Goal: Check status: Check status

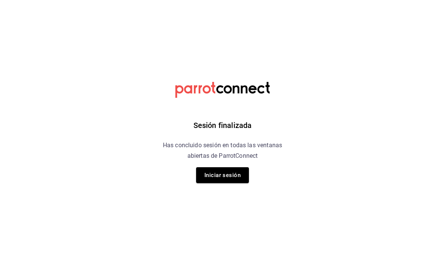
click at [232, 171] on button "Iniciar sesión" at bounding box center [222, 175] width 53 height 16
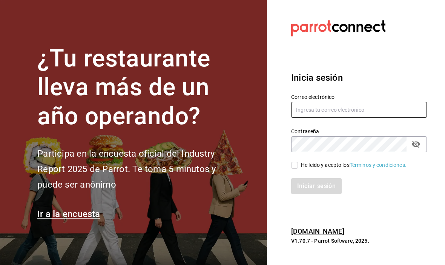
click at [374, 118] on input "text" at bounding box center [359, 110] width 136 height 16
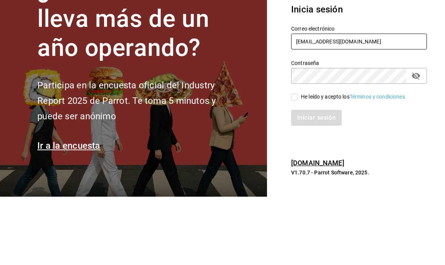
type input "[EMAIL_ADDRESS][DOMAIN_NAME]"
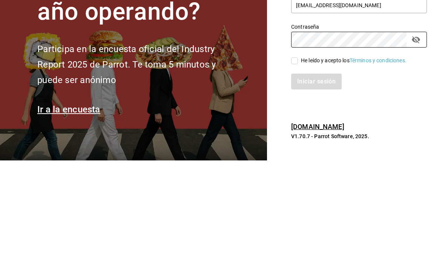
click at [294, 162] on input "He leído y acepto los Términos y condiciones." at bounding box center [294, 165] width 7 height 7
checkbox input "true"
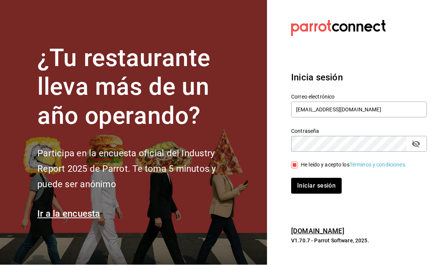
click at [416, 140] on icon "passwordField" at bounding box center [416, 144] width 9 height 9
click at [328, 178] on button "Iniciar sesión" at bounding box center [316, 186] width 51 height 16
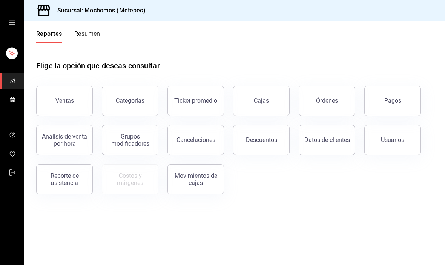
click at [330, 98] on div "Órdenes" at bounding box center [327, 100] width 22 height 7
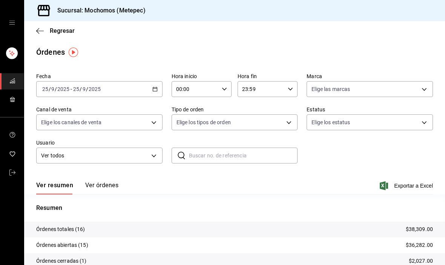
click at [150, 90] on div "2025-09-25 25 / 9 / 2025 - 2025-09-25 25 / 9 / 2025" at bounding box center [99, 89] width 126 height 16
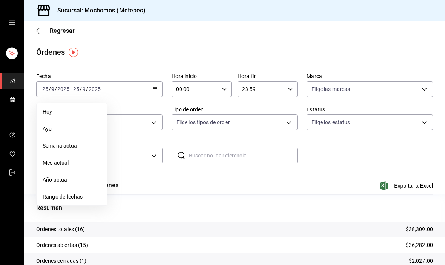
click at [58, 129] on span "Ayer" at bounding box center [72, 129] width 58 height 8
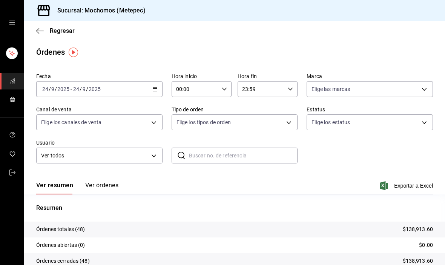
click at [91, 184] on button "Ver órdenes" at bounding box center [101, 188] width 33 height 13
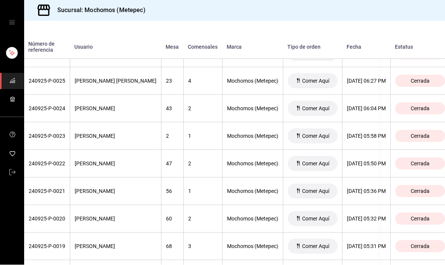
scroll to position [798, 67]
click at [351, 216] on div "24/09/2025 05:32 PM" at bounding box center [366, 219] width 39 height 6
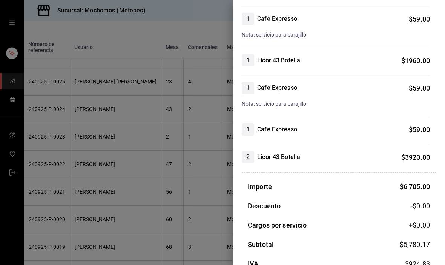
scroll to position [366, 0]
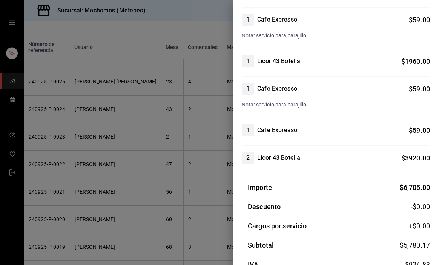
click at [72, 208] on div at bounding box center [222, 132] width 445 height 265
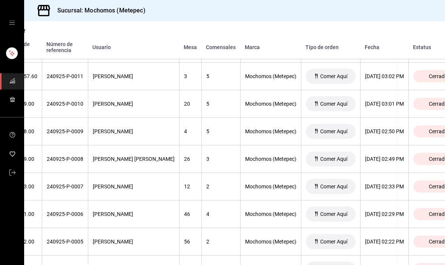
scroll to position [1189, 49]
click at [371, 238] on div "24/09/2025 02:22 PM" at bounding box center [385, 241] width 39 height 6
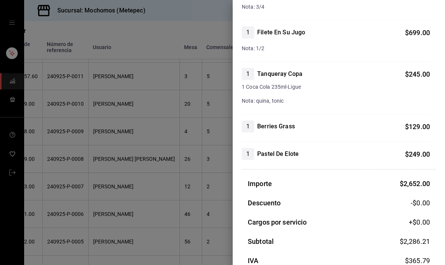
scroll to position [255, 0]
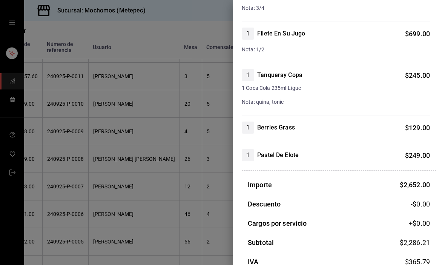
click at [72, 153] on div at bounding box center [222, 132] width 445 height 265
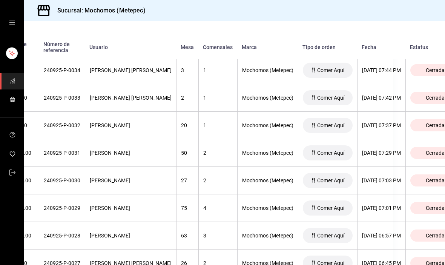
scroll to position [562, 52]
click at [371, 139] on th "24/09/2025 07:29 PM" at bounding box center [381, 153] width 48 height 28
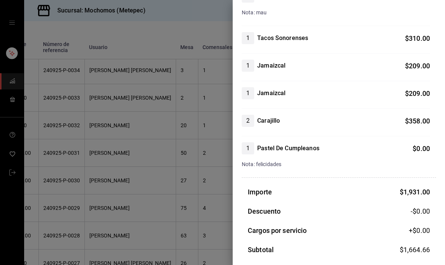
scroll to position [180, 0]
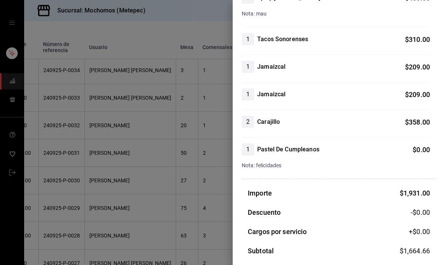
click at [87, 162] on div at bounding box center [222, 132] width 445 height 265
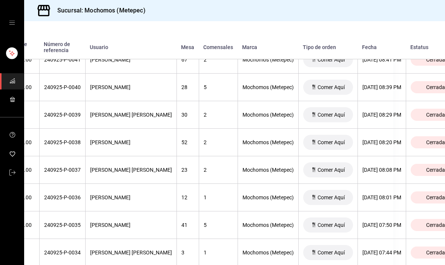
scroll to position [380, 52]
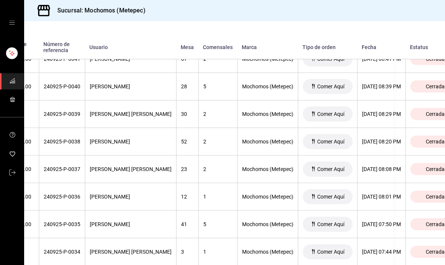
click at [377, 155] on th "24/09/2025 08:08 PM" at bounding box center [381, 169] width 48 height 28
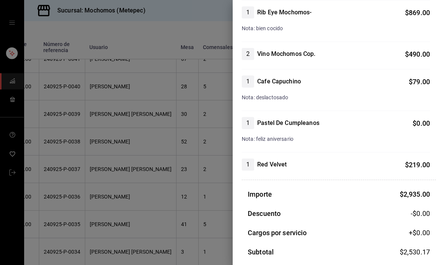
scroll to position [207, 0]
click at [83, 156] on div at bounding box center [222, 132] width 445 height 265
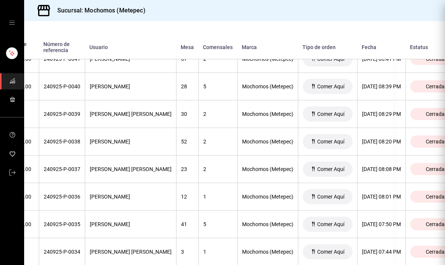
scroll to position [0, 0]
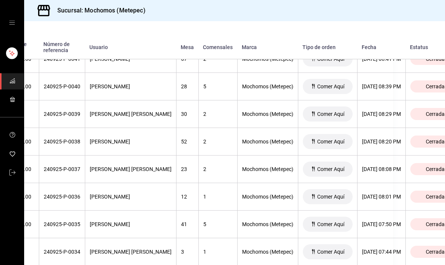
click at [65, 138] on div "240925-P-0038" at bounding box center [62, 141] width 37 height 6
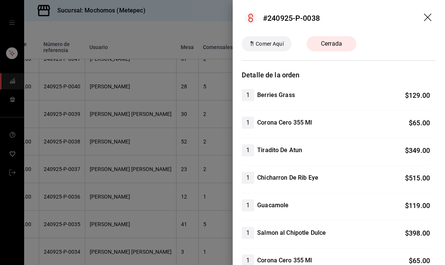
click at [80, 140] on div at bounding box center [222, 132] width 445 height 265
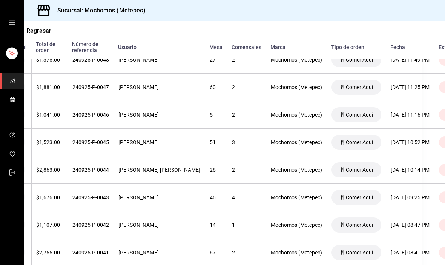
scroll to position [190, 23]
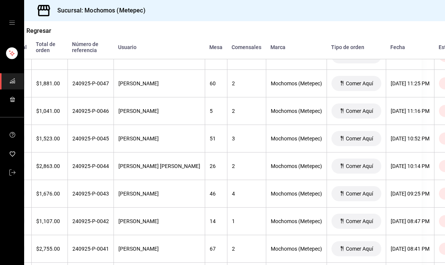
click at [389, 152] on th "24/09/2025 10:14 PM" at bounding box center [410, 166] width 48 height 28
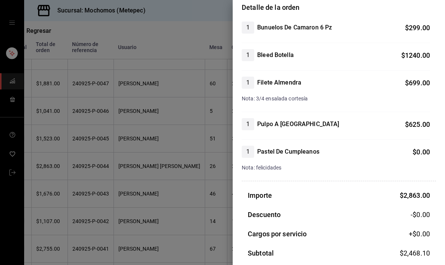
scroll to position [67, 0]
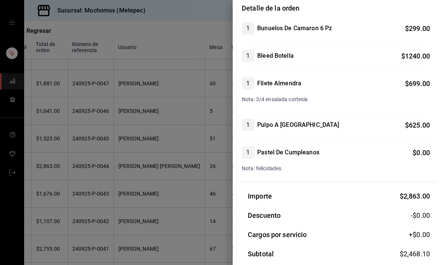
click at [74, 184] on div at bounding box center [222, 132] width 445 height 265
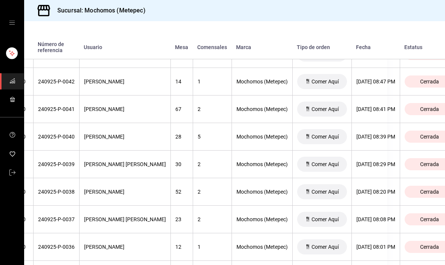
scroll to position [329, 58]
click at [367, 123] on th "24/09/2025 08:39 PM" at bounding box center [375, 137] width 48 height 28
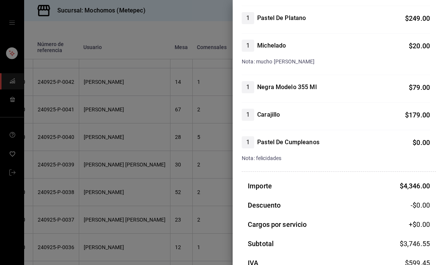
scroll to position [875, 0]
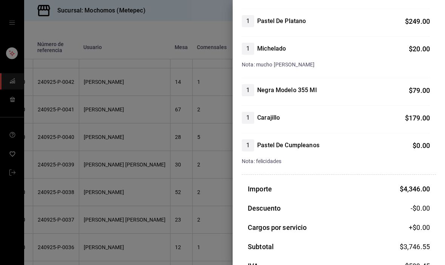
click at [72, 171] on div at bounding box center [222, 132] width 445 height 265
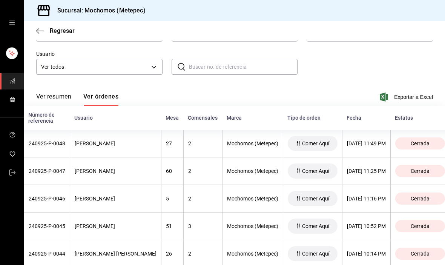
scroll to position [92, 0]
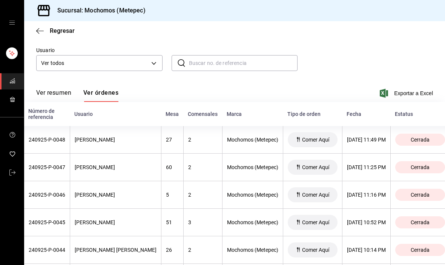
click at [355, 181] on th "24/09/2025 11:16 PM" at bounding box center [366, 195] width 48 height 28
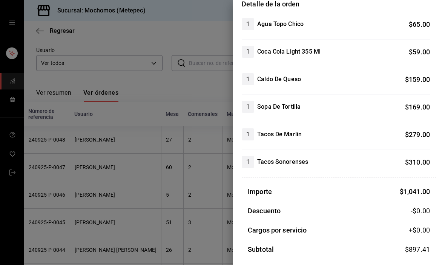
scroll to position [69, 0]
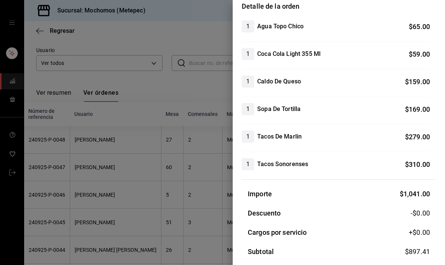
click at [64, 178] on div at bounding box center [222, 132] width 445 height 265
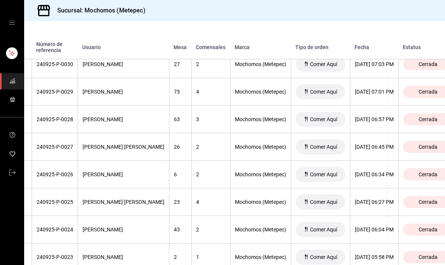
scroll to position [676, 59]
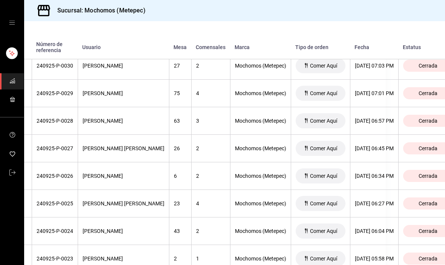
click at [358, 200] on div "24/09/2025 06:27 PM" at bounding box center [374, 203] width 39 height 6
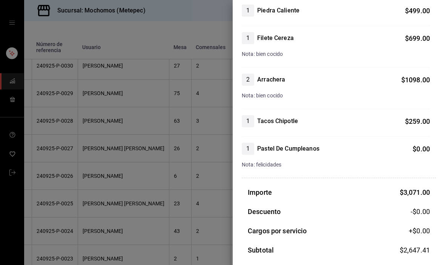
scroll to position [126, 0]
click at [192, 183] on div at bounding box center [222, 132] width 445 height 265
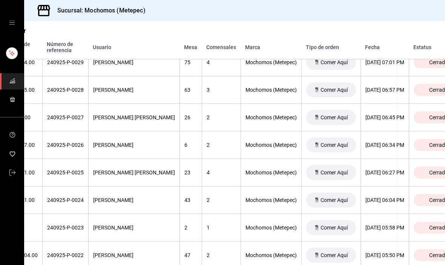
scroll to position [708, 48]
